Goal: Transaction & Acquisition: Purchase product/service

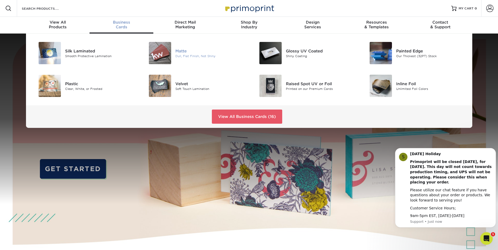
click at [187, 53] on div "Matte" at bounding box center [210, 51] width 70 height 6
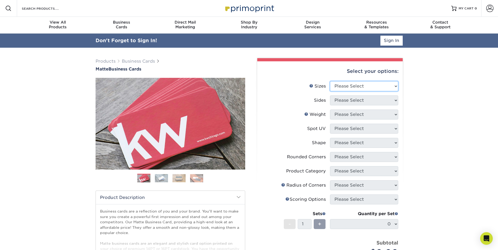
click at [354, 86] on select "Please Select 1.5" x 3.5" - Mini 1.75" x 3.5" - Mini 2" x 2" - Square 2" x 3" -…" at bounding box center [364, 86] width 68 height 10
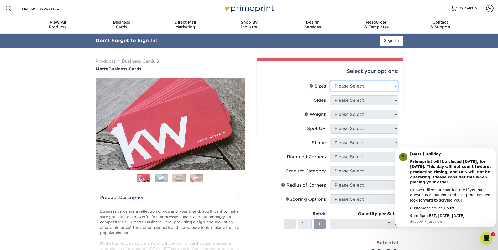
select select "2.00x3.50"
click at [330, 81] on select "Please Select 1.5" x 3.5" - Mini 1.75" x 3.5" - Mini 2" x 2" - Square 2" x 3" -…" at bounding box center [364, 86] width 68 height 10
click at [355, 101] on select "Please Select Print Both Sides Print Front Only" at bounding box center [364, 101] width 68 height 10
select select "13abbda7-1d64-4f25-8bb2-c179b224825d"
click at [330, 96] on select "Please Select Print Both Sides Print Front Only" at bounding box center [364, 101] width 68 height 10
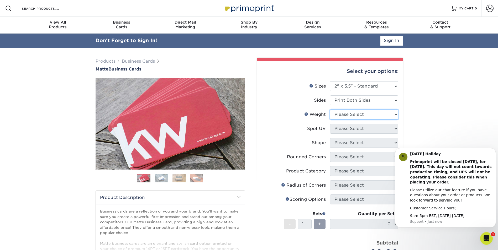
click at [353, 114] on select "Please Select 16PT 14PT" at bounding box center [364, 115] width 68 height 10
select select "16PT"
click at [330, 110] on select "Please Select 16PT 14PT" at bounding box center [364, 115] width 68 height 10
click at [352, 128] on select "Please Select No Spot UV Front and Back (Both Sides) Front Only Back Only" at bounding box center [364, 129] width 68 height 10
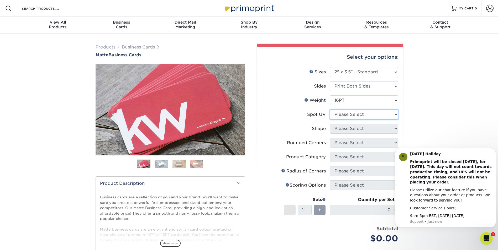
select select "3"
click at [330, 110] on select "Please Select No Spot UV Front and Back (Both Sides) Front Only Back Only" at bounding box center [364, 115] width 68 height 10
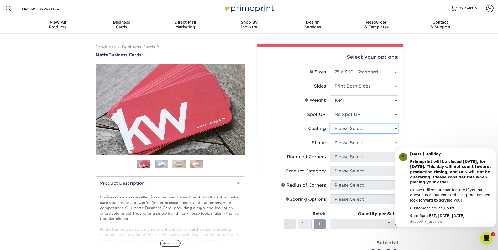
click at [348, 128] on select at bounding box center [364, 129] width 68 height 10
select select "121bb7b5-3b4d-429f-bd8d-bbf80e953313"
click at [330, 124] on select at bounding box center [364, 129] width 68 height 10
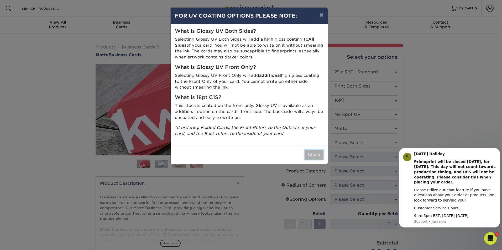
click at [316, 153] on button "Close" at bounding box center [313, 155] width 19 height 10
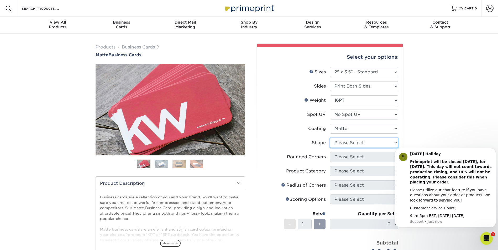
click at [355, 146] on select "Please Select Standard Oval" at bounding box center [364, 143] width 68 height 10
select select "standard"
click at [330, 138] on select "Please Select Standard Oval" at bounding box center [364, 143] width 68 height 10
click at [423, 112] on div "Products Business Cards Matte Business Cards Previous Next 100 $ 9" at bounding box center [249, 186] width 498 height 304
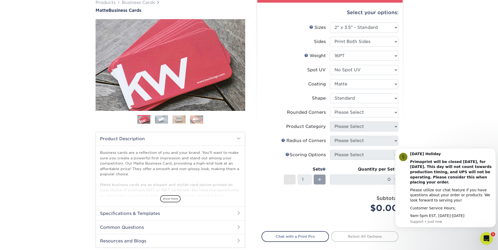
scroll to position [52, 0]
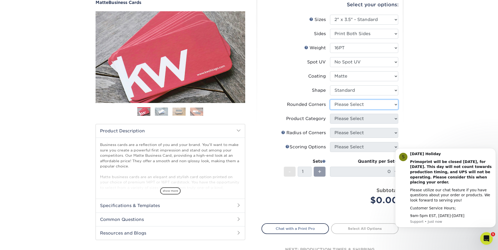
click at [376, 103] on select "Please Select Yes - Round 2 Corners Yes - Round 4 Corners No" at bounding box center [364, 105] width 68 height 10
click at [330, 100] on select "Please Select Yes - Round 2 Corners Yes - Round 4 Corners No" at bounding box center [364, 105] width 68 height 10
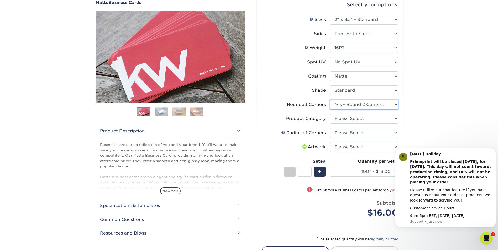
click at [369, 106] on select "Please Select Yes - Round 2 Corners Yes - Round 4 Corners No" at bounding box center [364, 105] width 68 height 10
select select "7672df9e-0e0a-464d-8e1f-920c575e4da3"
click at [330, 100] on select "Please Select Yes - Round 2 Corners Yes - Round 4 Corners No" at bounding box center [364, 105] width 68 height 10
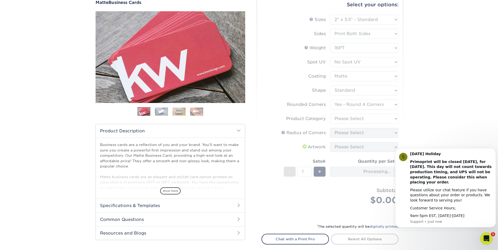
click at [420, 114] on div "Products Business Cards Matte Business Cards Previous Next 100 $ 9" at bounding box center [249, 138] width 498 height 314
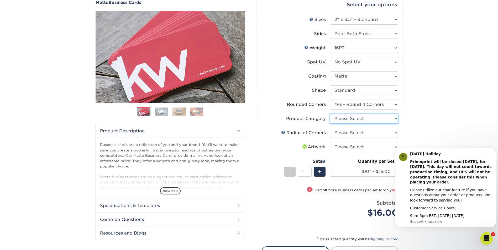
click at [371, 117] on select "Please Select Business Cards" at bounding box center [364, 119] width 68 height 10
select select "3b5148f1-0588-4f88-a218-97bcfdce65c1"
click at [330, 114] on select "Please Select Business Cards" at bounding box center [364, 119] width 68 height 10
click at [437, 114] on div "Products Business Cards Matte Business Cards Previous Next 100 $ 9" at bounding box center [249, 144] width 498 height 327
click at [376, 131] on select "Please Select Rounded 1/8" Rounded 1/4"" at bounding box center [364, 133] width 68 height 10
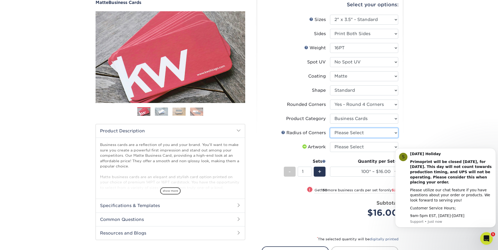
select select "589680c7-ee9a-431b-9d12-d7aeb1386a97"
click at [330, 128] on select "Please Select Rounded 1/8" Rounded 1/4"" at bounding box center [364, 133] width 68 height 10
click at [434, 101] on div "Products Business Cards Matte Business Cards Previous Next 100 $ 9" at bounding box center [249, 144] width 498 height 327
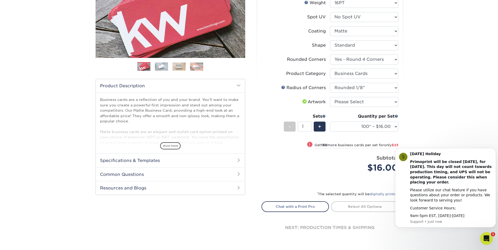
scroll to position [105, 0]
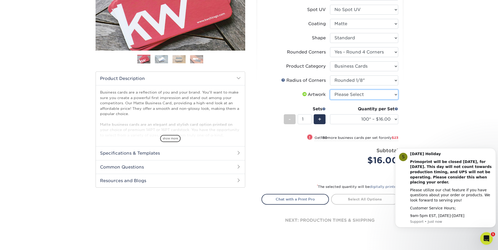
click at [390, 94] on select "Please Select I will upload files I need a design - $100" at bounding box center [364, 95] width 68 height 10
select select "upload"
click at [330, 90] on select "Please Select I will upload files I need a design - $100" at bounding box center [364, 95] width 68 height 10
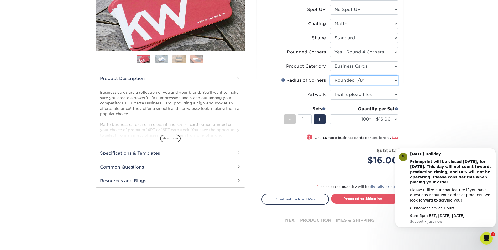
click at [386, 83] on select "Please Select Rounded 1/8" Rounded 1/4"" at bounding box center [364, 81] width 68 height 10
select select "479fbfe7-6a0c-4895-8c9a-81739b7486c9"
click at [330, 76] on select "Please Select Rounded 1/8" Rounded 1/4"" at bounding box center [364, 81] width 68 height 10
click at [423, 99] on div "Products Business Cards Matte Business Cards Previous Next 100 $ 9" at bounding box center [249, 92] width 498 height 327
click at [438, 108] on div "Products Business Cards Matte Business Cards Previous Next 100 $ 9" at bounding box center [249, 92] width 498 height 327
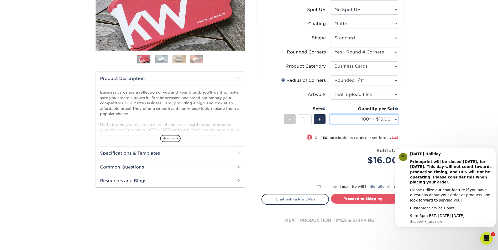
click at [389, 120] on select "100* – $16.00 250* – $39.00 500 – $77.00 1000 – $94.00 2500 – $173.00 5000 – $2…" at bounding box center [364, 119] width 68 height 10
select select "250* – $39.00"
click at [330, 114] on select "100* – $16.00 250* – $39.00 500 – $77.00 1000 – $94.00 2500 – $173.00 5000 – $2…" at bounding box center [364, 119] width 68 height 10
click at [443, 111] on div "Products Business Cards Matte Business Cards Previous Next 100 $ 9" at bounding box center [249, 92] width 498 height 327
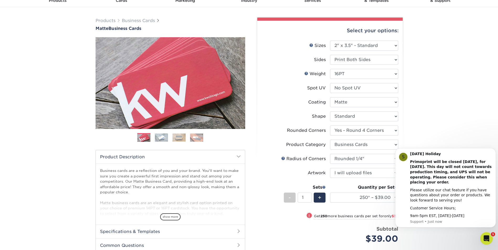
scroll to position [26, 0]
click at [442, 83] on div "Products Business Cards Matte Business Cards Previous Next 100 $ 9" at bounding box center [249, 170] width 498 height 327
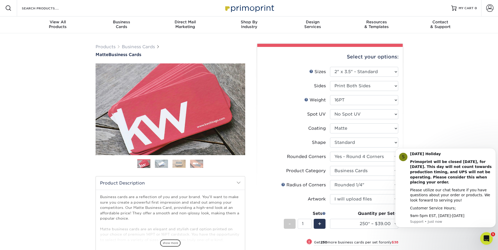
scroll to position [0, 0]
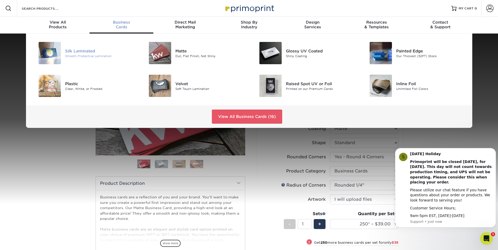
click at [58, 55] on img at bounding box center [50, 53] width 22 height 22
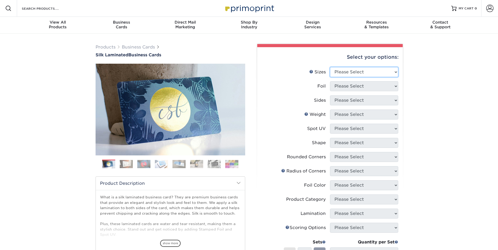
click at [374, 73] on div "Select your options: Sizes Help Sizes Please Select 1.5" x 3.5" - Mini 1.75" x …" at bounding box center [329, 199] width 145 height 304
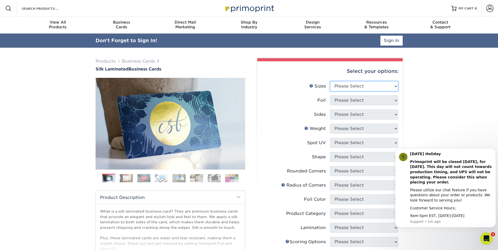
select select "2.00x3.50"
click at [330, 81] on select "Please Select 1.5" x 3.5" - Mini 1.75" x 3.5" - Mini 2" x 2" - Square 2" x 3" -…" at bounding box center [364, 86] width 68 height 10
click at [433, 98] on div "Products Business Cards Silk Laminated Business Cards Previous Next" at bounding box center [249, 214] width 498 height 332
click at [387, 100] on select "Please Select Yes No" at bounding box center [364, 101] width 68 height 10
select select "0"
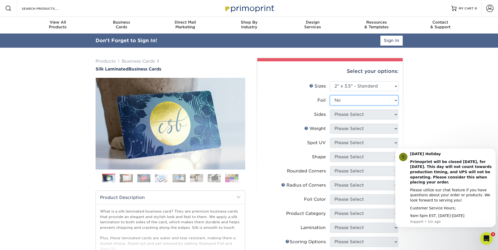
click at [330, 96] on select "Please Select Yes No" at bounding box center [364, 101] width 68 height 10
click at [370, 115] on select "Please Select Print Both Sides Print Front Only" at bounding box center [364, 115] width 68 height 10
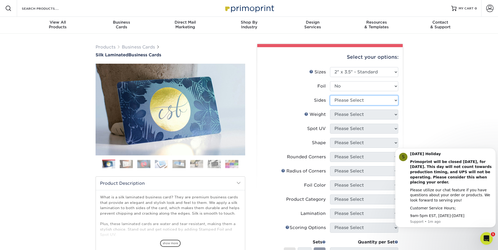
select select "13abbda7-1d64-4f25-8bb2-c179b224825d"
click at [330, 96] on select "Please Select Print Both Sides Print Front Only" at bounding box center [364, 101] width 68 height 10
click at [361, 115] on select "Please Select 16PT" at bounding box center [364, 115] width 68 height 10
select select "16PT"
click at [330, 110] on select "Please Select 16PT" at bounding box center [364, 115] width 68 height 10
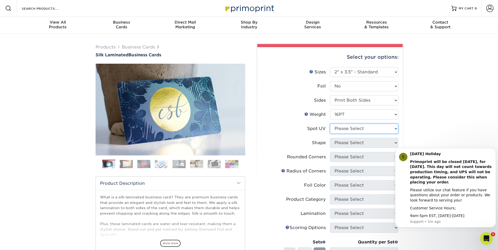
click at [360, 128] on select "Please Select No Spot UV Front and Back (Both Sides) Front Only Back Only" at bounding box center [364, 129] width 68 height 10
select select "3"
click at [330, 124] on select "Please Select No Spot UV Front and Back (Both Sides) Front Only Back Only" at bounding box center [364, 129] width 68 height 10
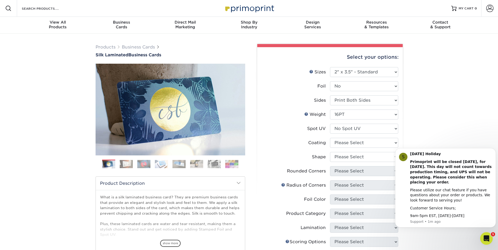
click at [434, 119] on div "Products Business Cards Silk Laminated Business Cards Previous Next" at bounding box center [249, 207] width 498 height 346
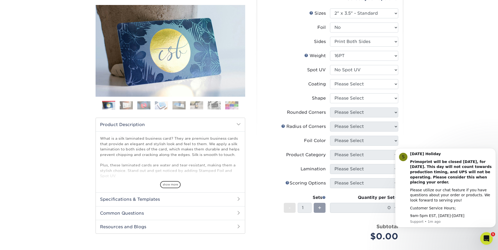
scroll to position [79, 0]
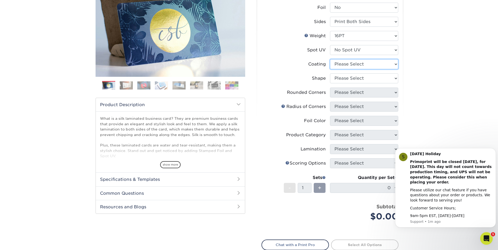
click at [367, 65] on select at bounding box center [364, 64] width 68 height 10
select select "3e7618de-abca-4bda-9f97-8b9129e913d8"
click at [330, 59] on select at bounding box center [364, 64] width 68 height 10
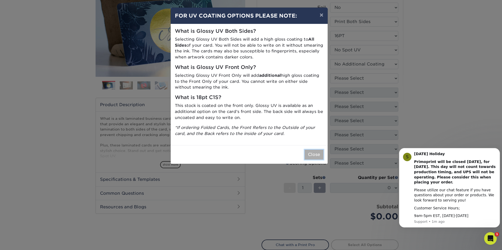
click at [317, 155] on button "Close" at bounding box center [313, 155] width 19 height 10
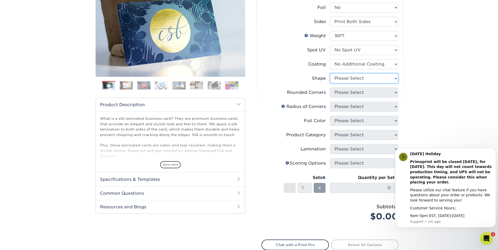
click at [356, 80] on select "Please Select Standard Oval" at bounding box center [364, 78] width 68 height 10
select select "standard"
click at [330, 73] on select "Please Select Standard Oval" at bounding box center [364, 78] width 68 height 10
click at [353, 93] on select "Please Select Yes - Round 2 Corners Yes - Round 4 Corners No" at bounding box center [364, 93] width 68 height 10
select select "7672df9e-0e0a-464d-8e1f-920c575e4da3"
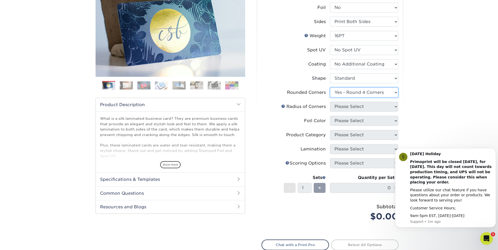
click at [330, 88] on select "Please Select Yes - Round 2 Corners Yes - Round 4 Corners No" at bounding box center [364, 93] width 68 height 10
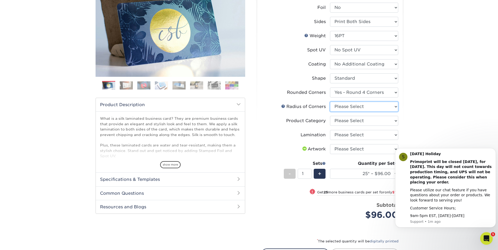
click at [351, 107] on select "Please Select Rounded 1/8" Rounded 1/4"" at bounding box center [364, 107] width 68 height 10
select select "479fbfe7-6a0c-4895-8c9a-81739b7486c9"
click at [330, 102] on select "Please Select Rounded 1/8" Rounded 1/4"" at bounding box center [364, 107] width 68 height 10
click at [356, 120] on select "Please Select Business Cards" at bounding box center [364, 121] width 68 height 10
select select "3b5148f1-0588-4f88-a218-97bcfdce65c1"
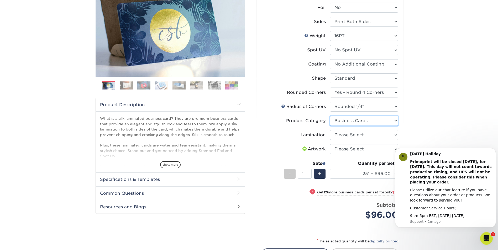
click at [330, 116] on select "Please Select Business Cards" at bounding box center [364, 121] width 68 height 10
click at [355, 136] on select "Please Select Silk" at bounding box center [364, 135] width 68 height 10
select select "ccacb42f-45f7-42d3-bbd3-7c8421cf37f0"
click at [330, 130] on select "Please Select Silk" at bounding box center [364, 135] width 68 height 10
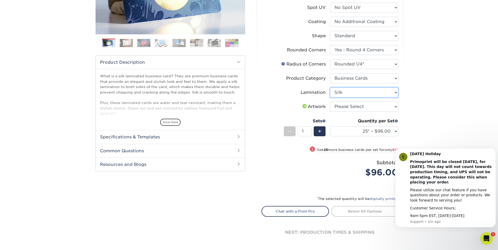
scroll to position [131, 0]
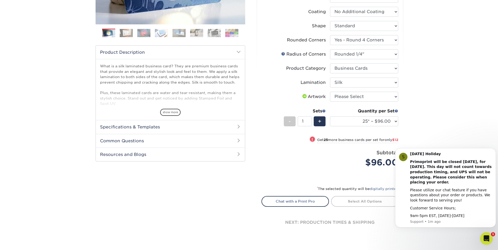
click at [428, 88] on div "Products Business Cards Silk Laminated Business Cards Previous Next" at bounding box center [249, 79] width 498 height 355
click at [391, 119] on select "25* – $96.00 50* – $108.00 75* – $120.00 100* – $128.00 250* – $136.00 500 – $1…" at bounding box center [364, 122] width 68 height 10
click at [330, 117] on select "25* – $96.00 50* – $108.00 75* – $120.00 100* – $128.00 250* – $136.00 500 – $1…" at bounding box center [364, 122] width 68 height 10
click at [370, 117] on select "25* – $96.00 50* – $108.00 75* – $120.00 100* – $128.00 250* – $136.00 500 – $1…" at bounding box center [364, 122] width 68 height 10
select select "1000 – $156.00"
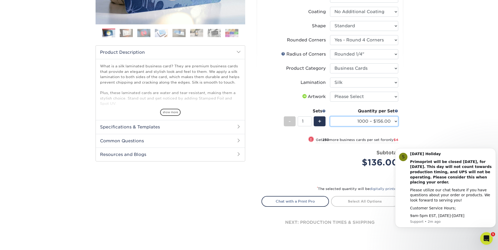
click at [330, 117] on select "25* – $96.00 50* – $108.00 75* – $120.00 100* – $128.00 250* – $136.00 500 – $1…" at bounding box center [364, 122] width 68 height 10
